Goal: Information Seeking & Learning: Learn about a topic

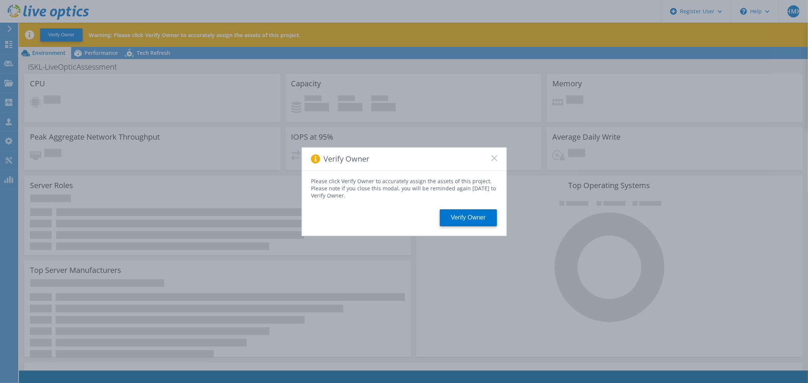
click at [497, 155] on div "Verify Owner" at bounding box center [404, 159] width 205 height 23
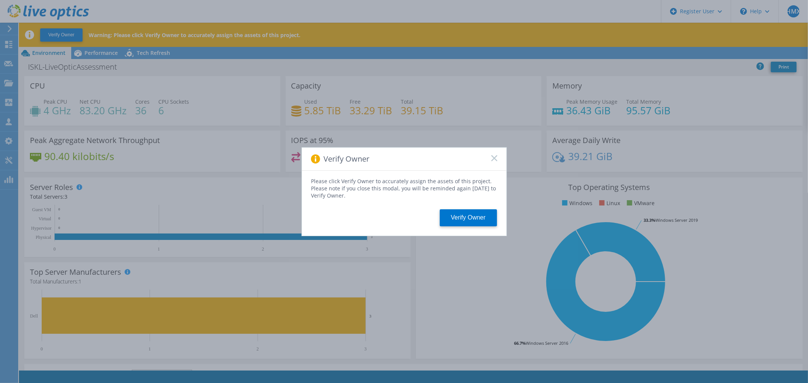
click at [495, 158] on rect at bounding box center [494, 158] width 6 height 6
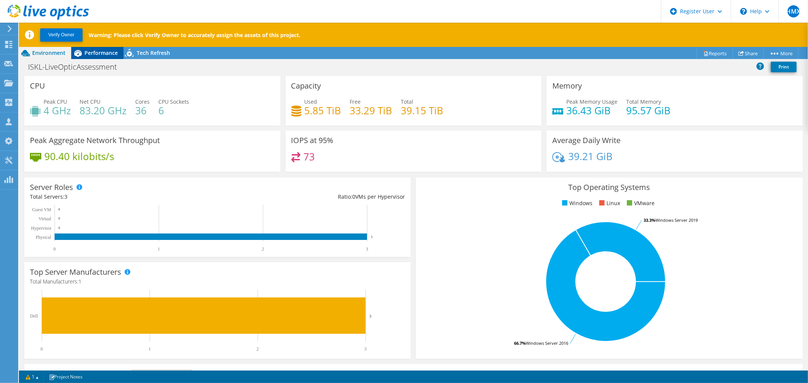
click at [94, 55] on span "Performance" at bounding box center [101, 52] width 33 height 7
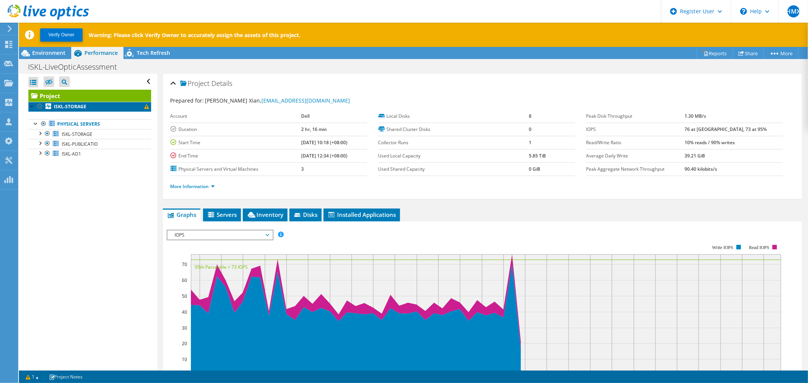
click at [144, 107] on span at bounding box center [146, 107] width 5 height 5
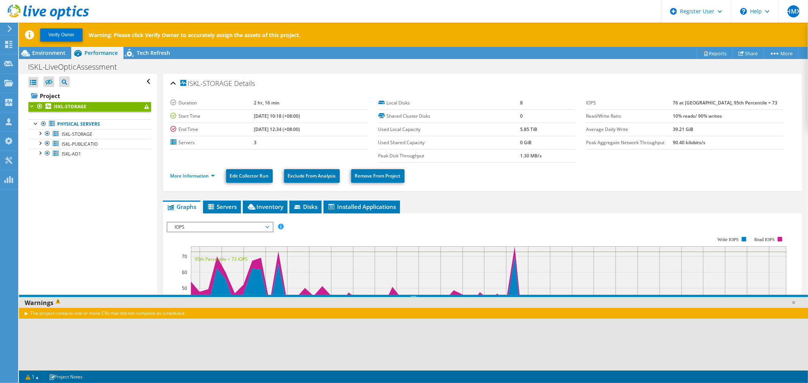
click at [225, 233] on rect at bounding box center [477, 303] width 620 height 152
click at [227, 228] on span "IOPS" at bounding box center [219, 227] width 97 height 9
click at [45, 56] on span "Environment" at bounding box center [48, 52] width 33 height 7
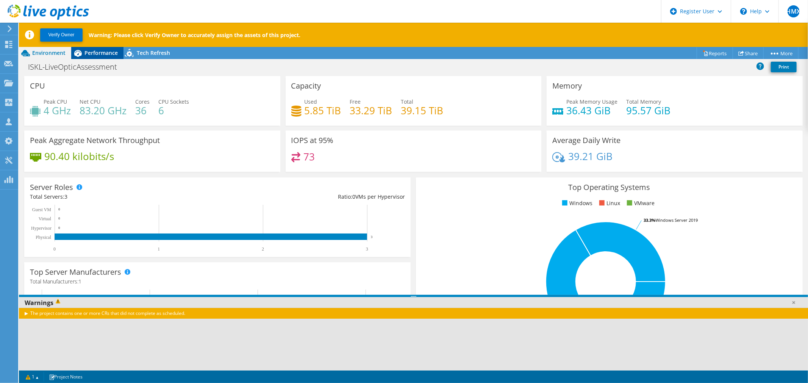
click at [97, 54] on span "Performance" at bounding box center [101, 52] width 33 height 7
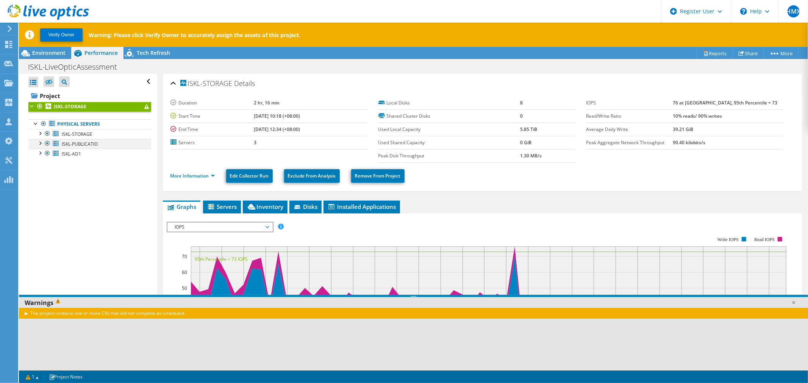
click at [41, 141] on div at bounding box center [40, 143] width 8 height 8
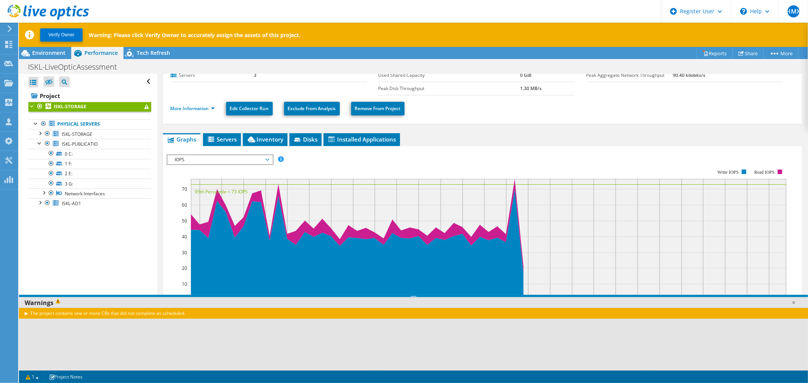
scroll to position [139, 0]
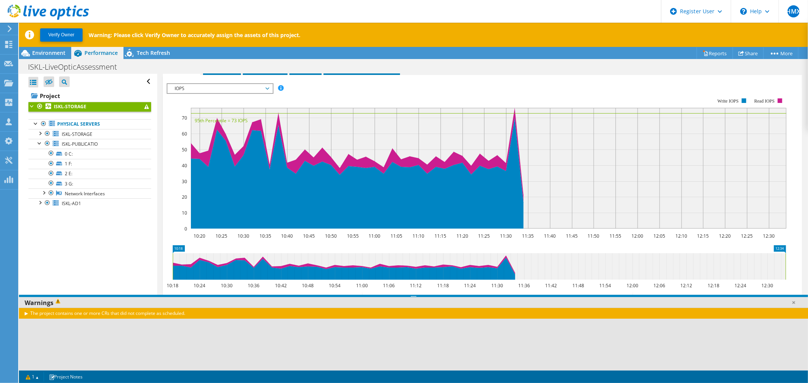
click at [217, 90] on span "IOPS" at bounding box center [219, 88] width 97 height 9
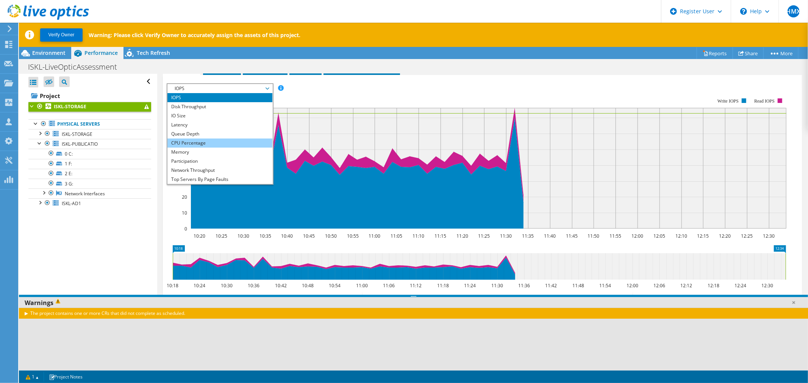
click at [198, 142] on li "CPU Percentage" at bounding box center [219, 143] width 105 height 9
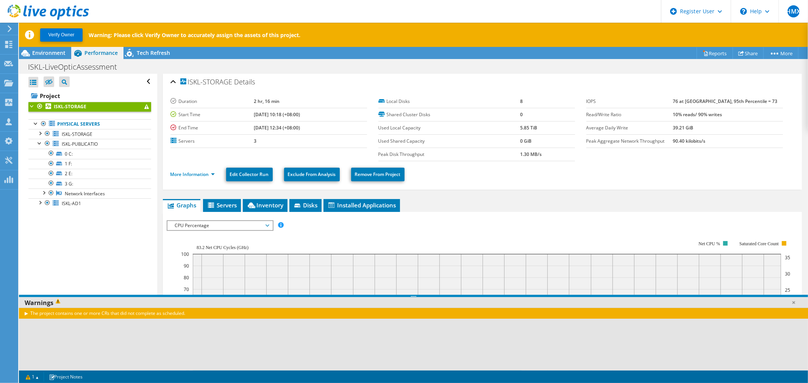
scroll to position [0, 0]
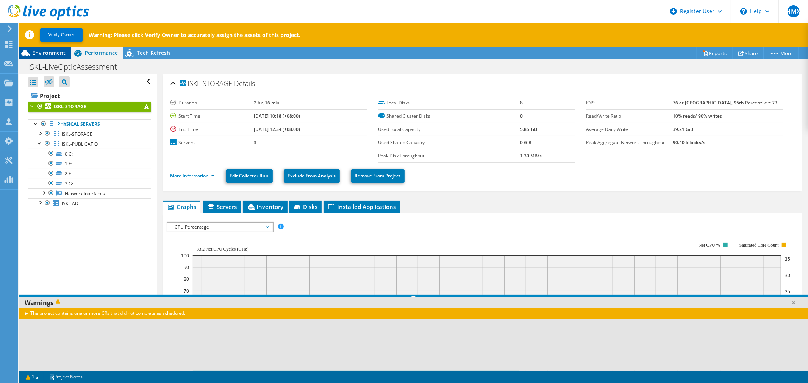
click at [44, 50] on span "Environment" at bounding box center [48, 52] width 33 height 7
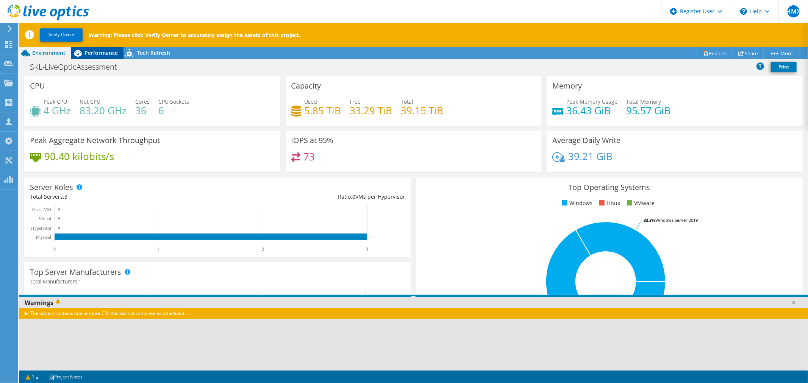
click at [96, 54] on span "Performance" at bounding box center [101, 52] width 33 height 7
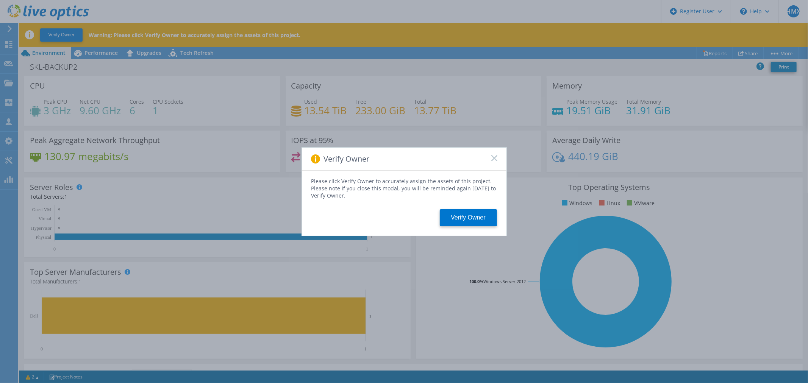
click at [493, 157] on icon at bounding box center [495, 158] width 6 height 6
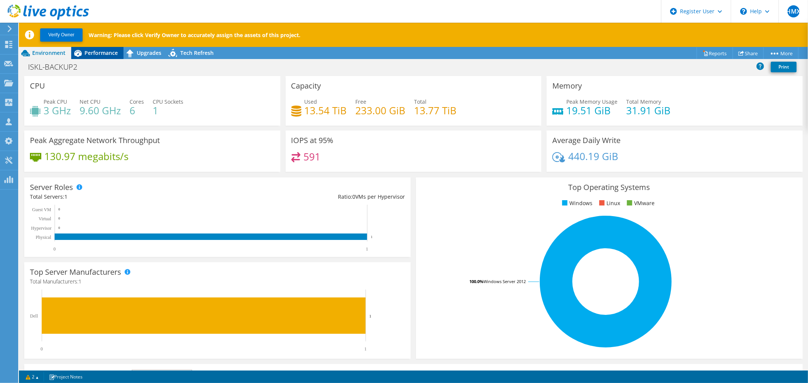
click at [101, 58] on div "Performance" at bounding box center [97, 53] width 52 height 12
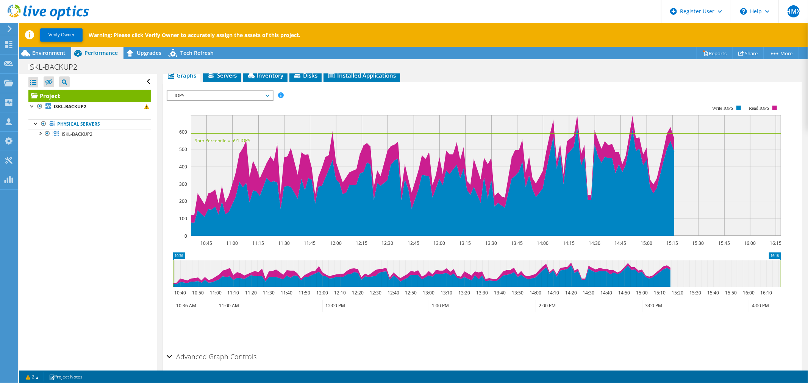
scroll to position [146, 0]
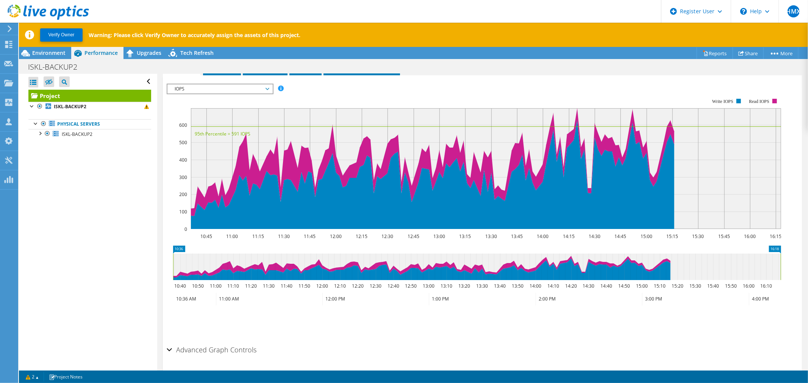
click at [217, 92] on div "IOPS IOPS Disk Throughput IO Size Latency Queue Depth CPU Percentage Memory Pag…" at bounding box center [220, 89] width 107 height 11
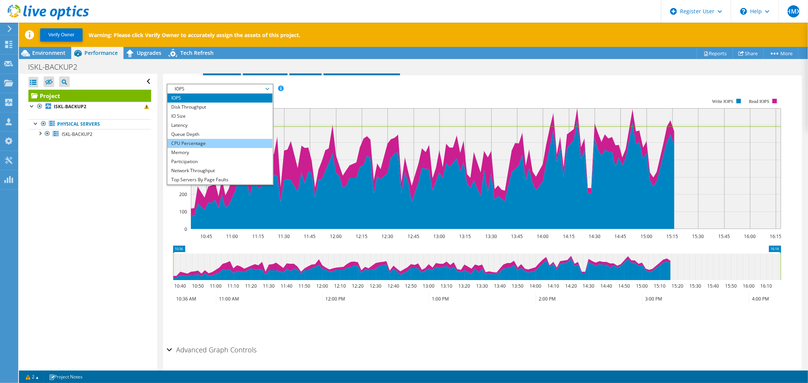
click at [187, 139] on li "CPU Percentage" at bounding box center [219, 143] width 105 height 9
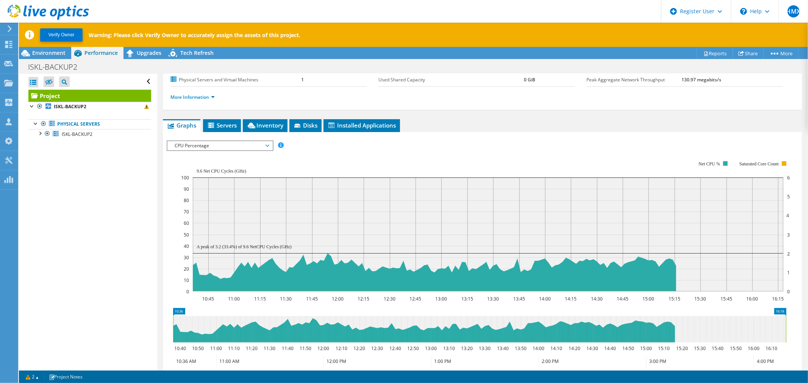
scroll to position [0, 0]
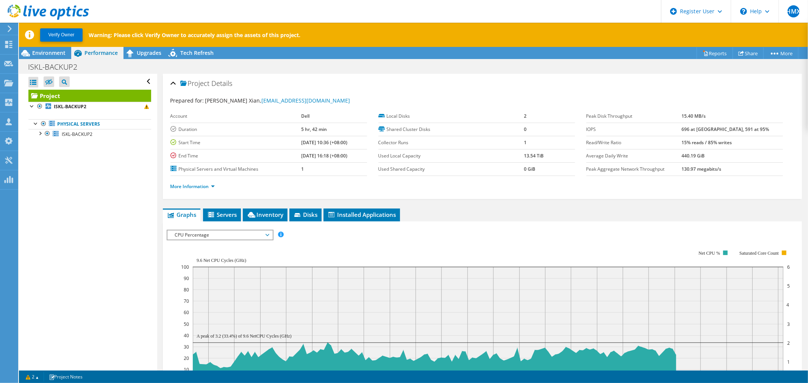
click at [486, 212] on ul "Graphs Servers Inventory Hypervisor Disks Cluster Disks Installed Applications" at bounding box center [482, 215] width 639 height 13
click at [47, 51] on span "Environment" at bounding box center [48, 52] width 33 height 7
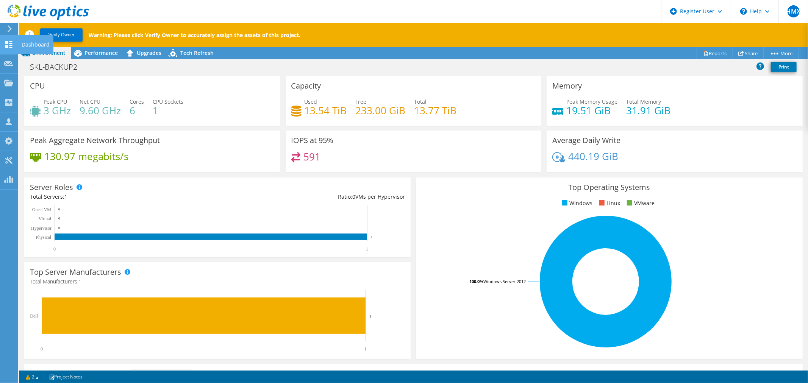
click at [4, 50] on div at bounding box center [8, 45] width 9 height 8
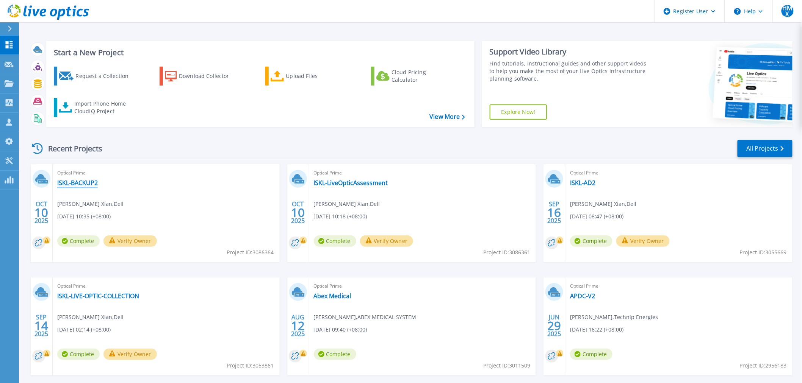
click at [93, 185] on link "ISKL-BACKUP2" at bounding box center [77, 183] width 41 height 8
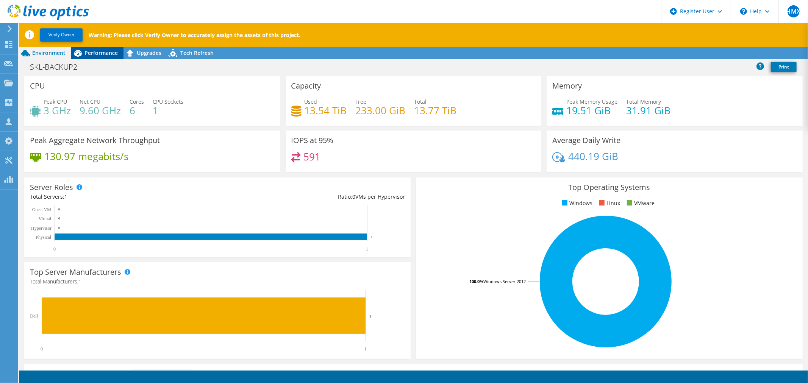
click at [99, 55] on span "Performance" at bounding box center [101, 52] width 33 height 7
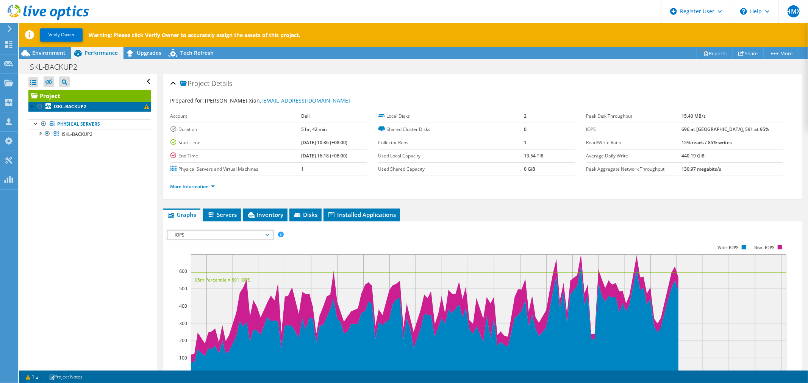
click at [144, 107] on span at bounding box center [146, 107] width 5 height 5
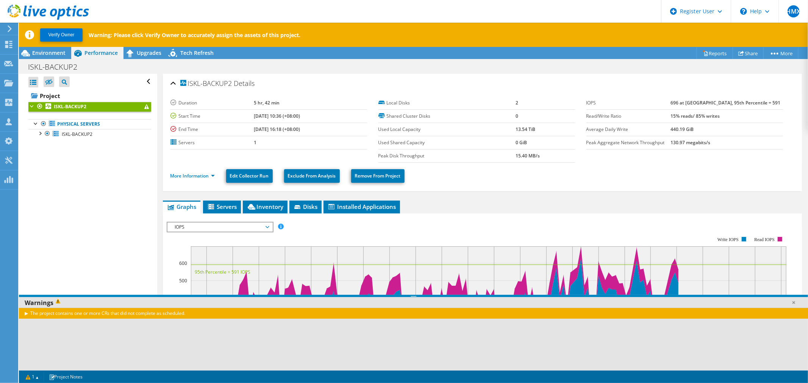
click at [27, 315] on div "The project contains one or more CRs that did not complete as scheduled." at bounding box center [413, 313] width 789 height 11
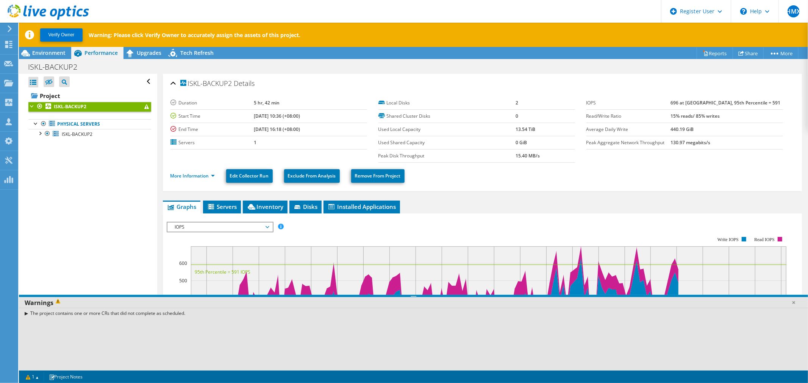
click at [25, 314] on div "The project contains one or more CRs that did not complete as scheduled." at bounding box center [413, 313] width 789 height 11
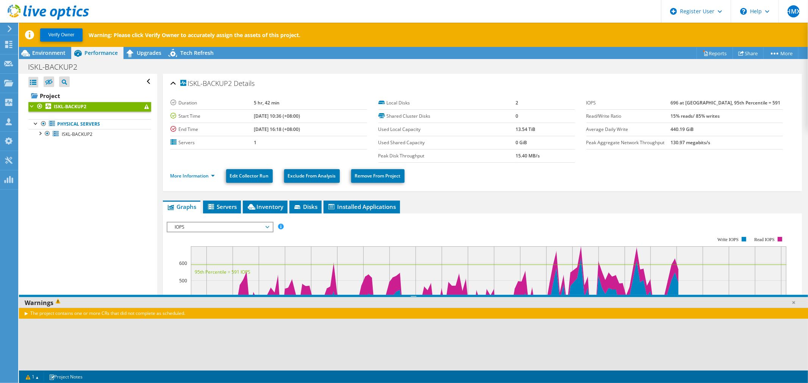
click at [25, 314] on div "The project contains one or more CRs that did not complete as scheduled." at bounding box center [413, 313] width 789 height 11
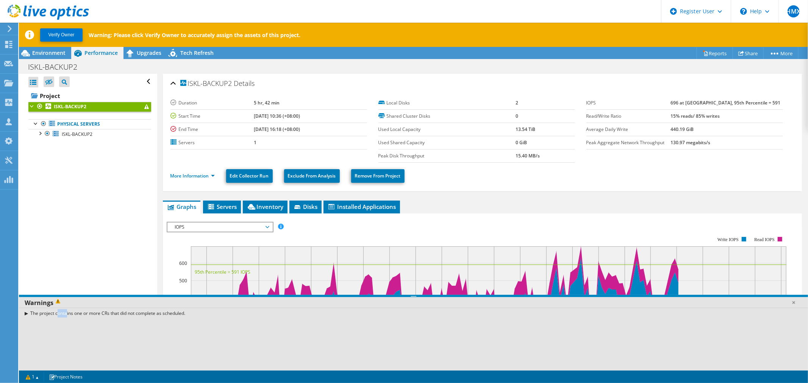
click at [25, 314] on div "The project contains one or more CRs that did not complete as scheduled." at bounding box center [413, 313] width 789 height 11
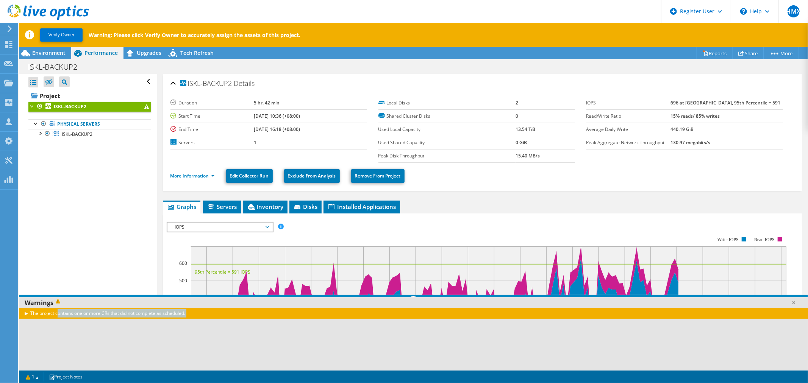
click at [25, 314] on div "The project contains one or more CRs that did not complete as scheduled." at bounding box center [413, 313] width 789 height 11
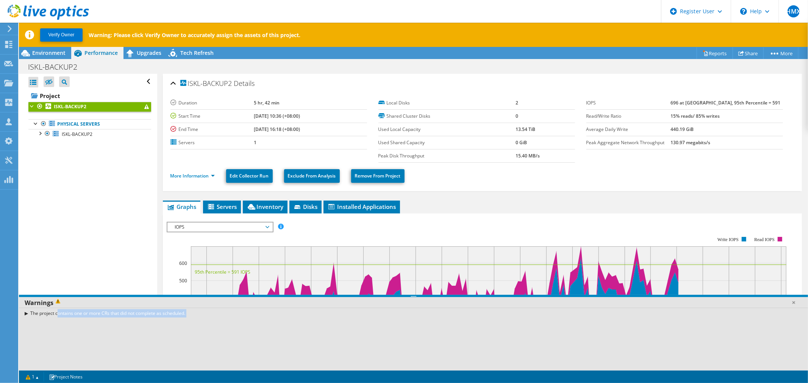
click at [25, 314] on div "The project contains one or more CRs that did not complete as scheduled." at bounding box center [413, 313] width 789 height 11
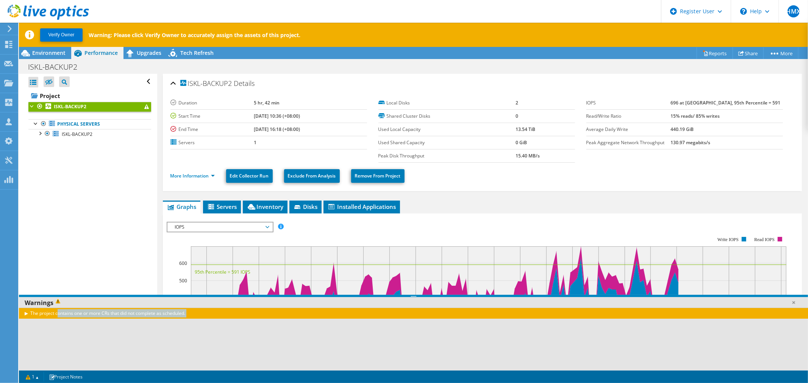
click at [141, 354] on div "The project contains one or more CRs that did not complete as scheduled." at bounding box center [413, 339] width 789 height 63
drag, startPoint x: 145, startPoint y: 59, endPoint x: 143, endPoint y: 55, distance: 4.7
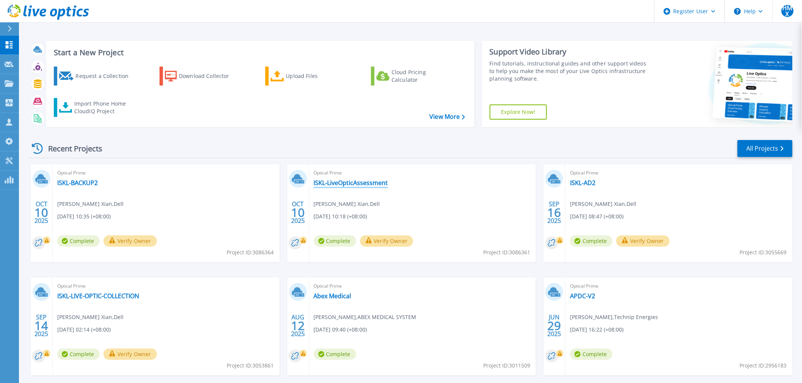
click at [358, 183] on link "ISKL-LiveOpticAssessment" at bounding box center [351, 183] width 74 height 8
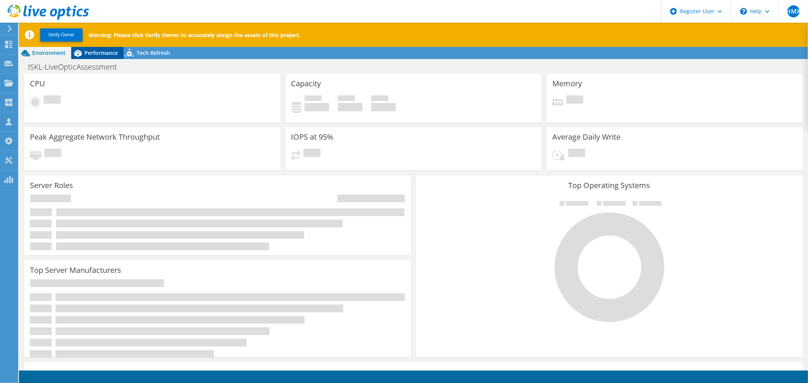
click at [92, 50] on span "Performance" at bounding box center [101, 52] width 33 height 7
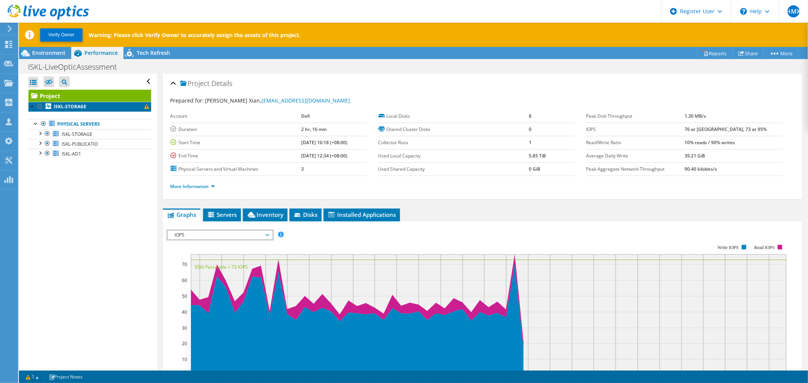
click at [144, 107] on span at bounding box center [146, 107] width 5 height 5
